Goal: Navigation & Orientation: Understand site structure

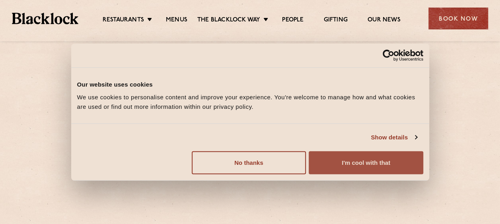
click at [361, 158] on button "I'm cool with that" at bounding box center [366, 162] width 114 height 23
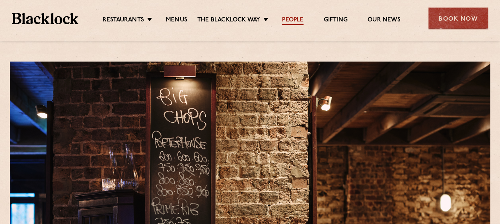
click at [297, 21] on link "People" at bounding box center [292, 20] width 21 height 9
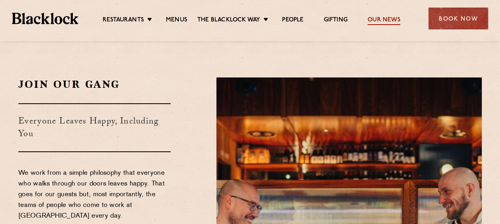
click at [386, 22] on link "Our News" at bounding box center [384, 20] width 33 height 9
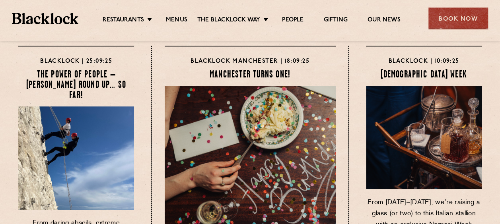
scroll to position [80, 0]
